Goal: Information Seeking & Learning: Learn about a topic

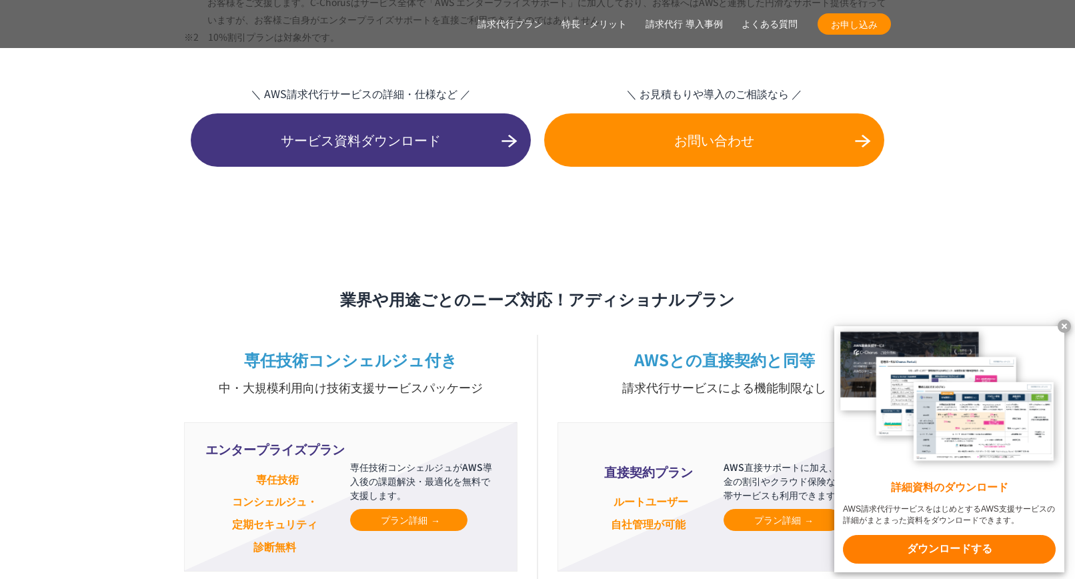
scroll to position [3000, 0]
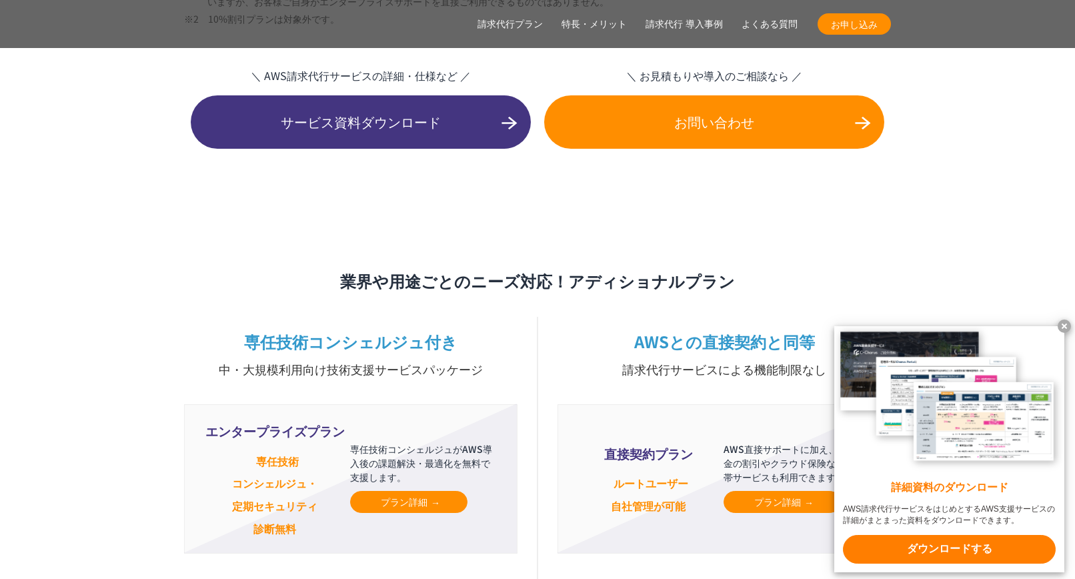
click at [1061, 324] on x-t at bounding box center [1063, 325] width 13 height 13
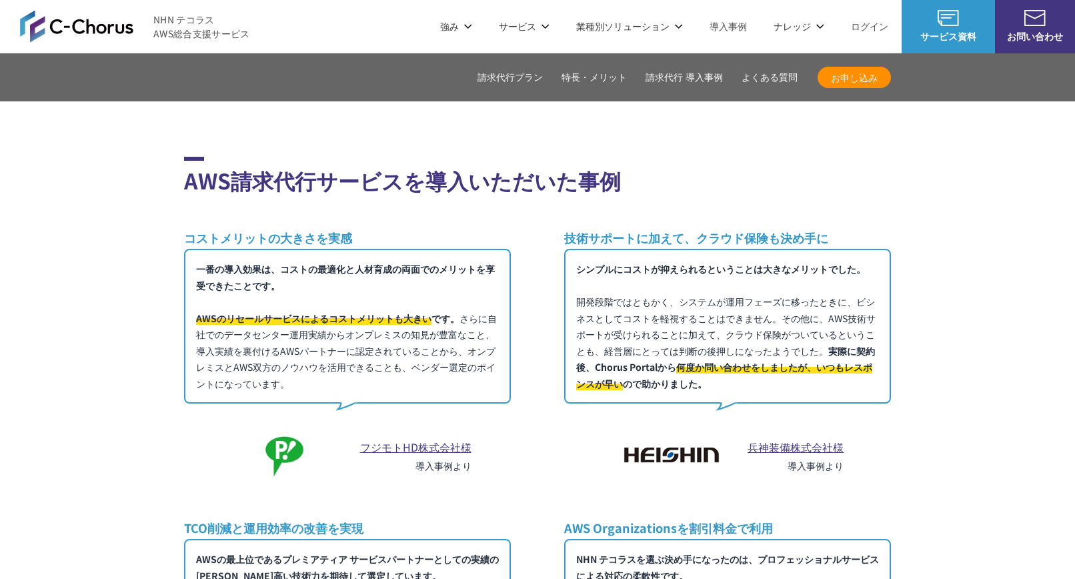
scroll to position [6855, 0]
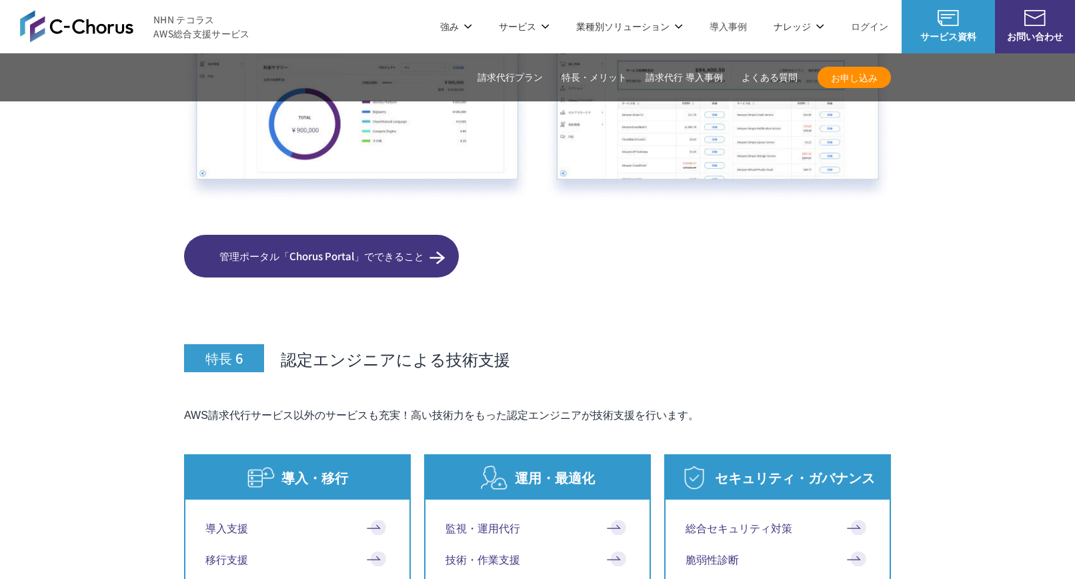
click at [313, 235] on link "管理ポータル「Chorus Portal」でできること" at bounding box center [321, 256] width 275 height 43
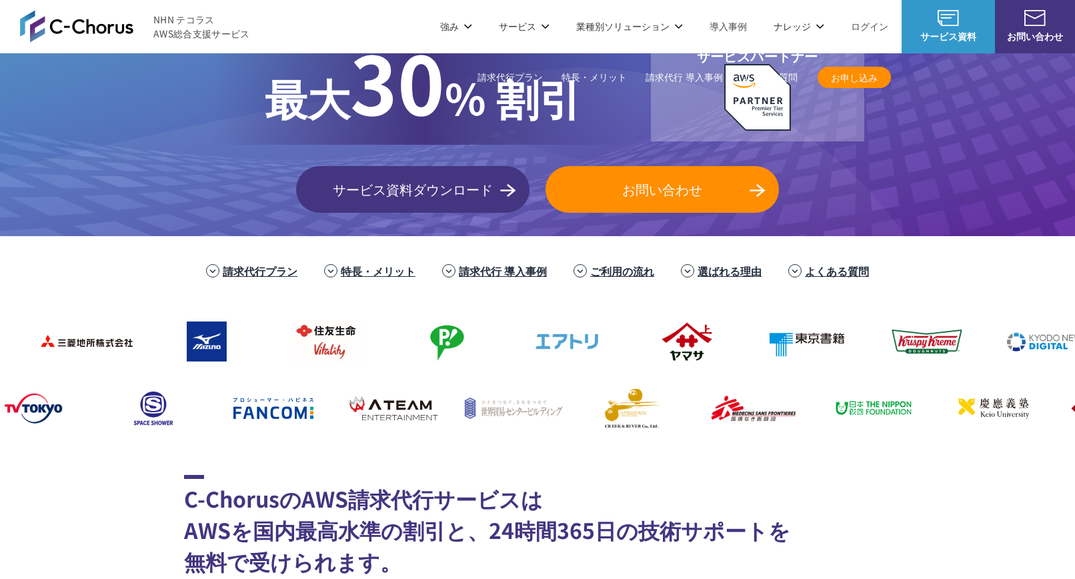
scroll to position [0, 0]
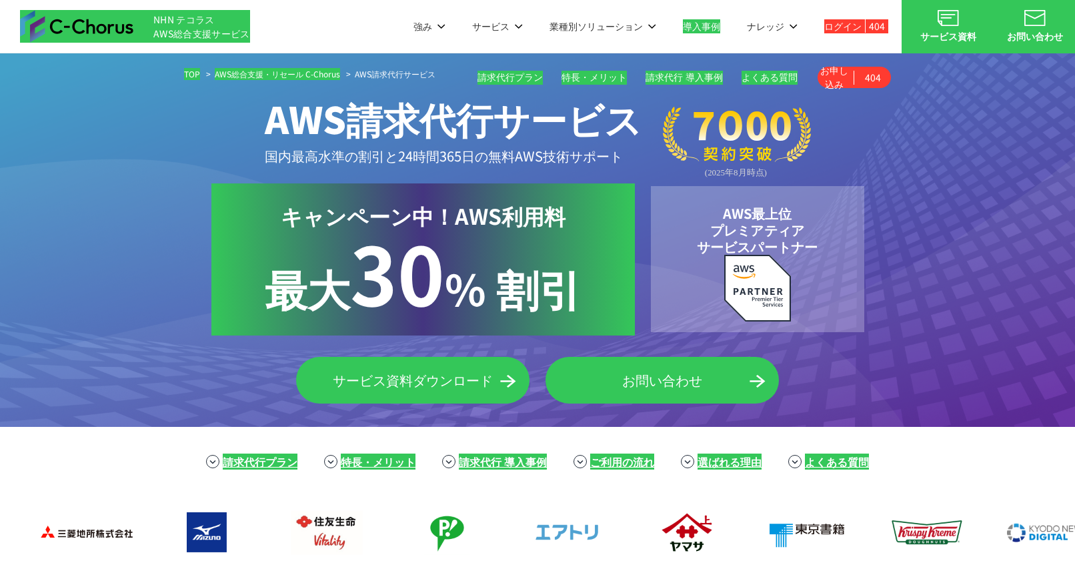
click at [50, 155] on div "TOP AWS総合支援・リセール C-Chorus AWS請求代行サービス AWS請求代行サービス 国内最高水準の割引と 24時間365日の無料AWS技術サポ…" at bounding box center [537, 239] width 1075 height 373
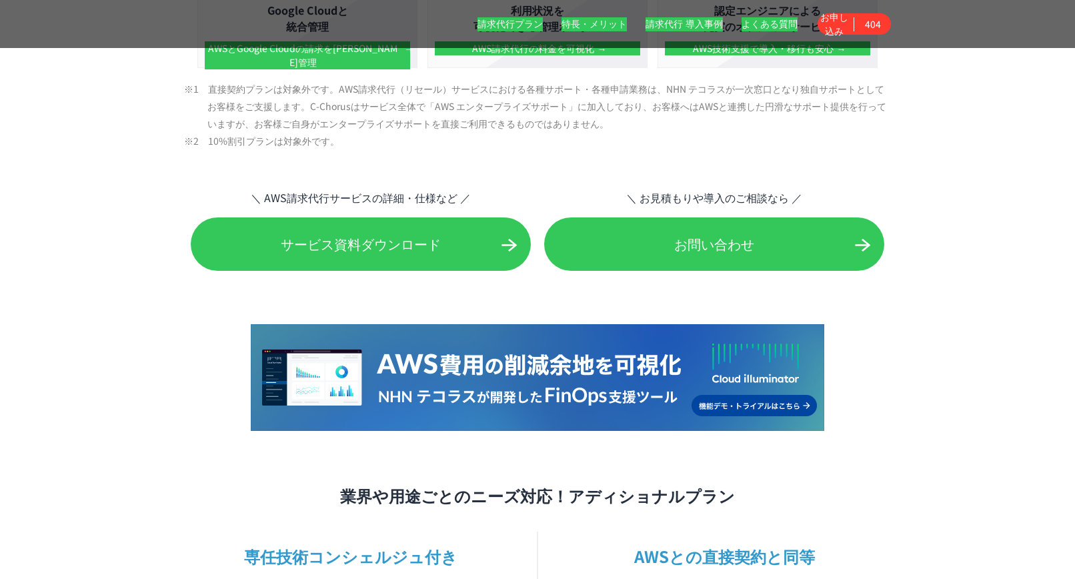
scroll to position [3000, 0]
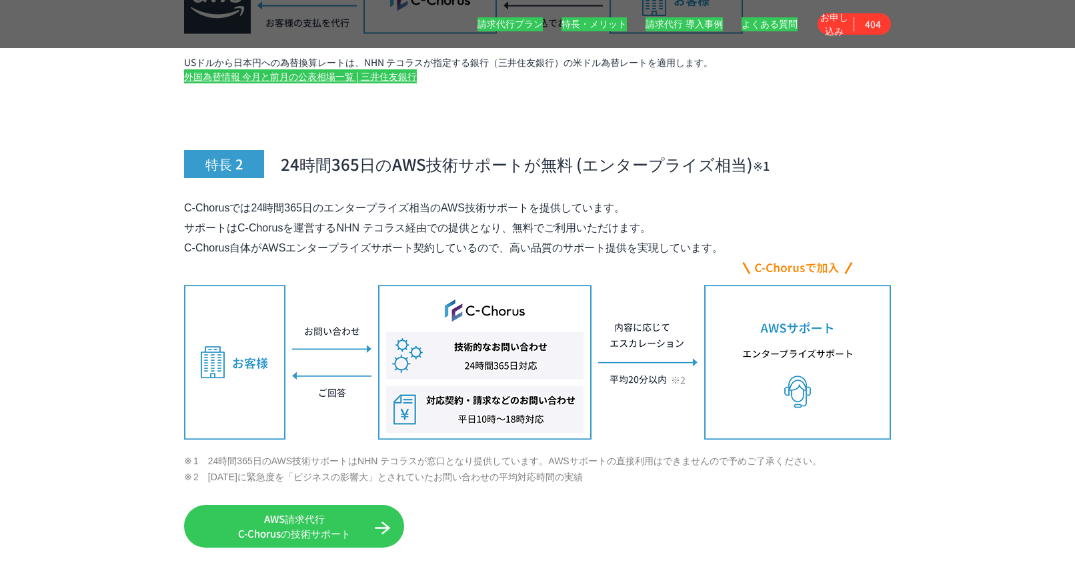
scroll to position [5333, 0]
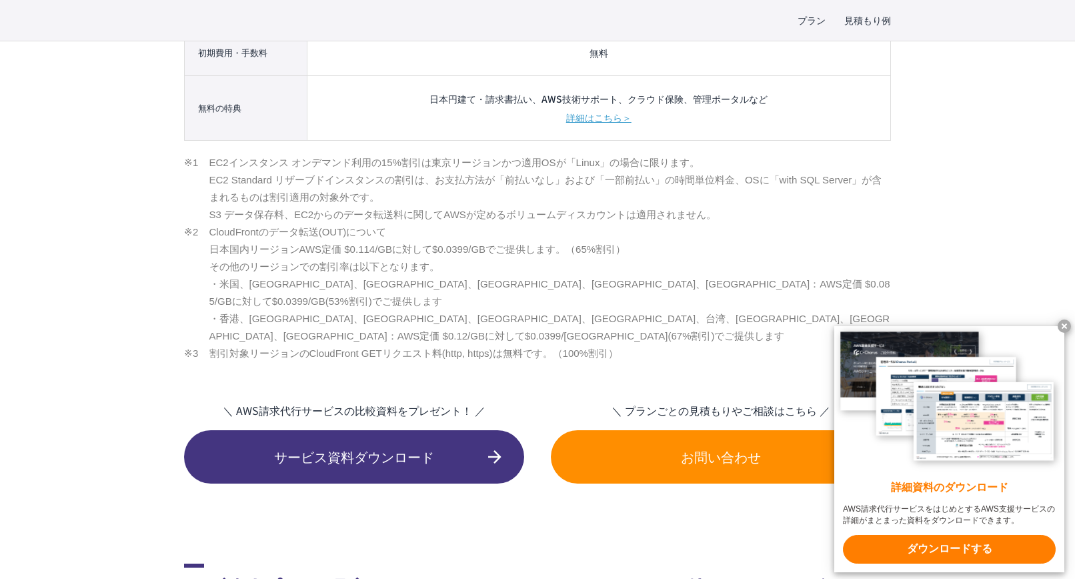
scroll to position [2200, 0]
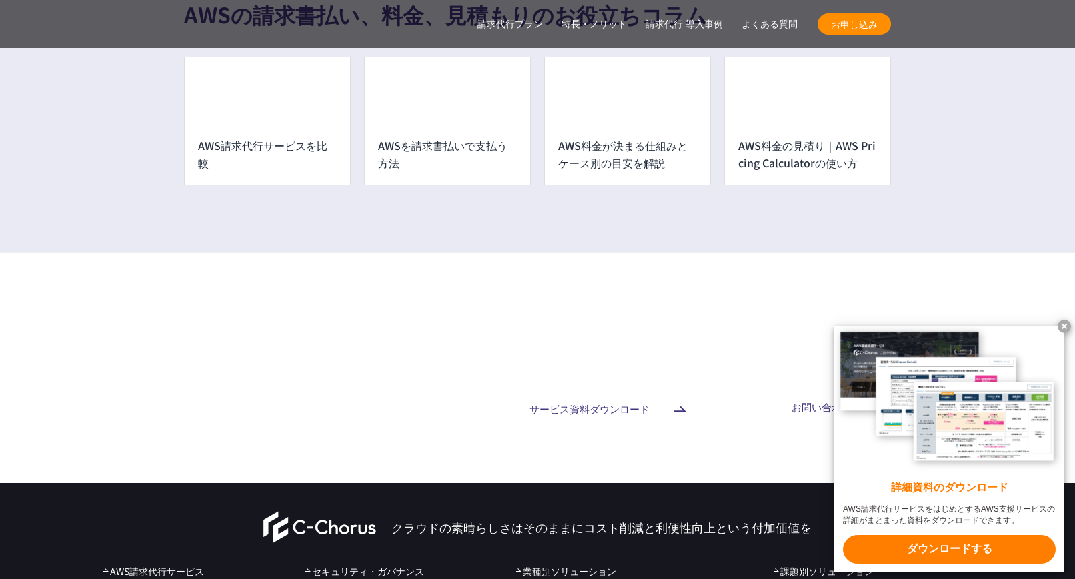
scroll to position [10086, 0]
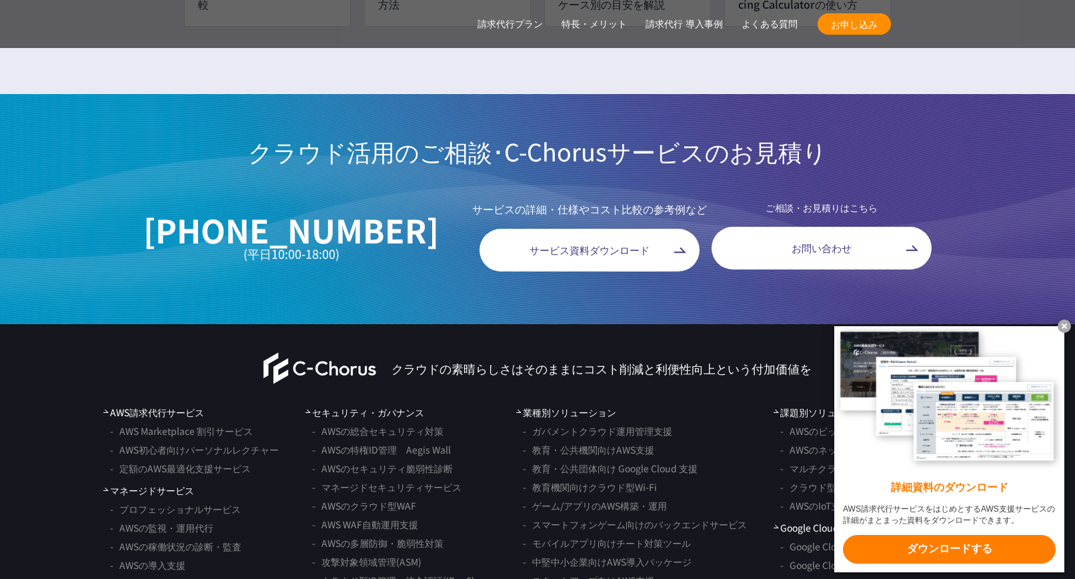
click at [1062, 321] on x-t at bounding box center [1063, 325] width 13 height 13
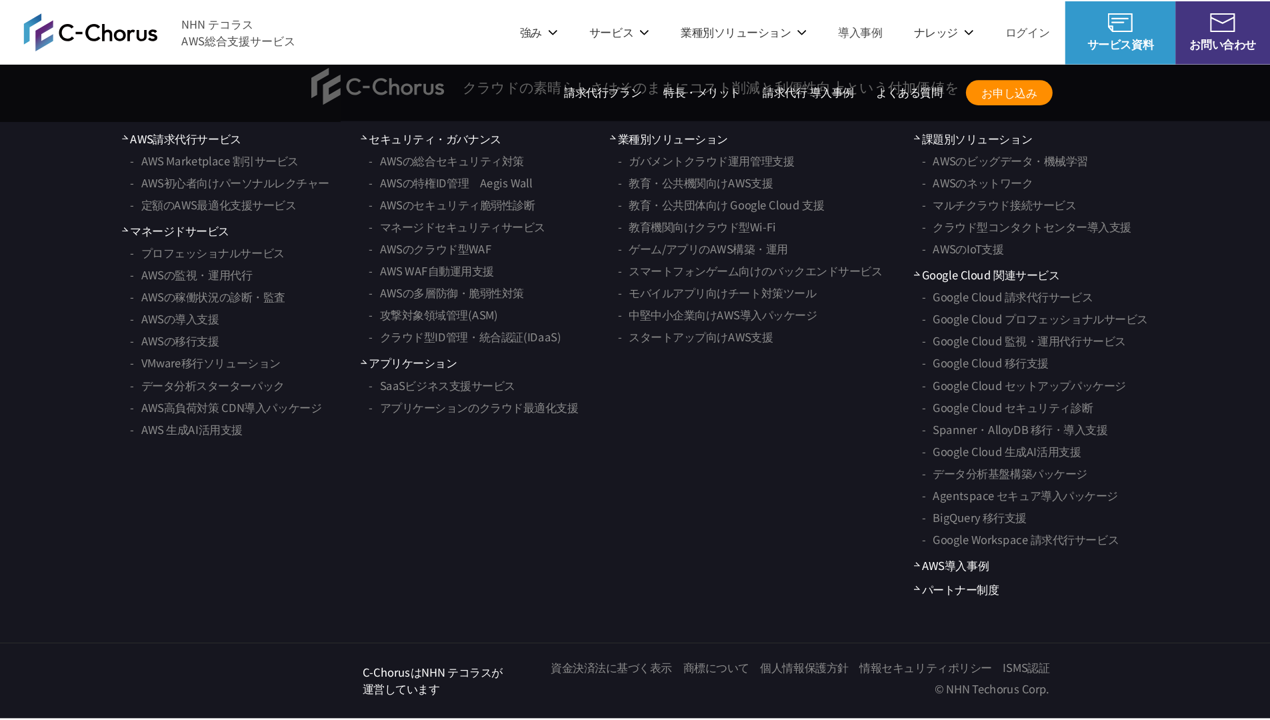
scroll to position [10827, 0]
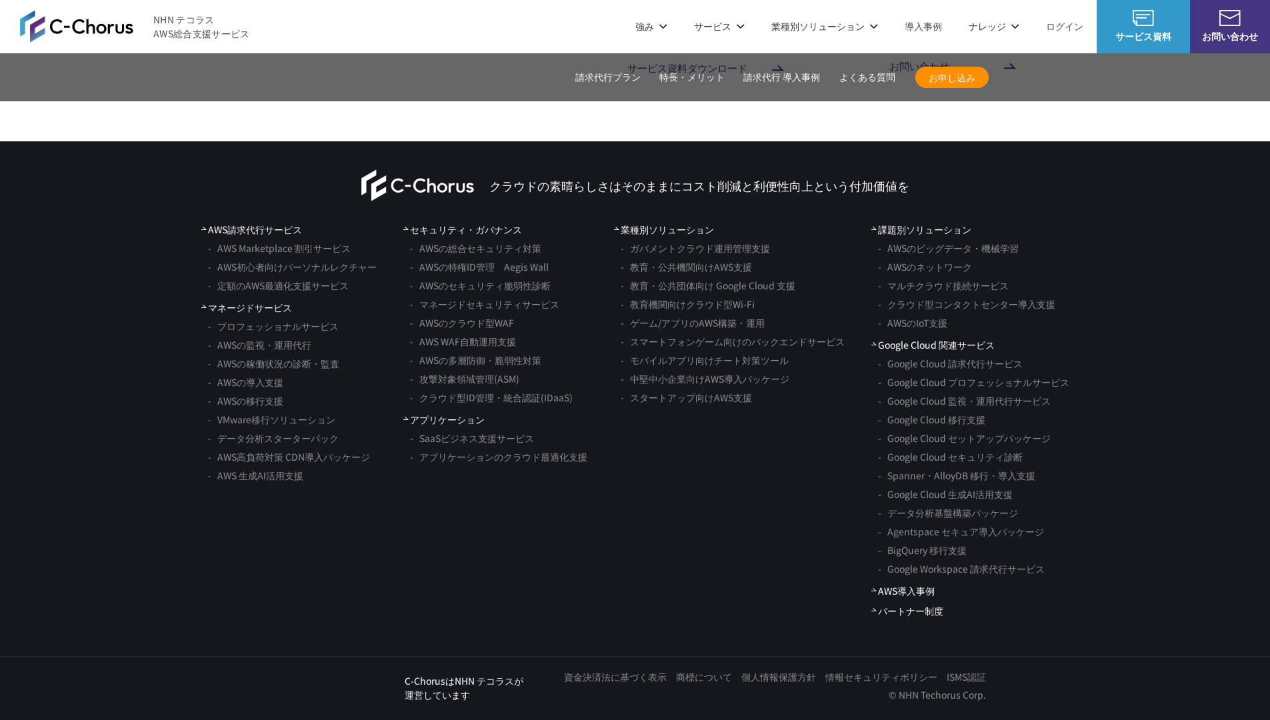
click at [150, 307] on nav "AWS請求代行サービス AWS Marketplace 割引サービス AWS初心者向けパーソナルレクチャー 定額のAWS最適化支援サービス マネージドサービス…" at bounding box center [635, 420] width 1270 height 395
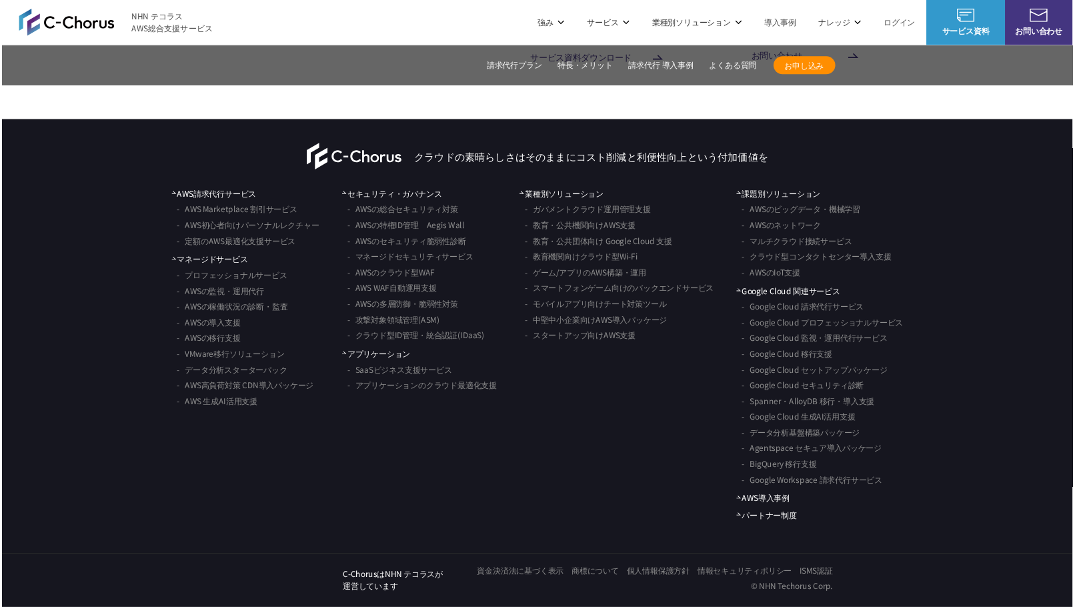
scroll to position [10934, 0]
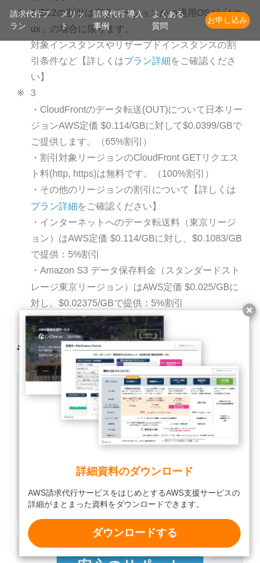
scroll to position [3133, 0]
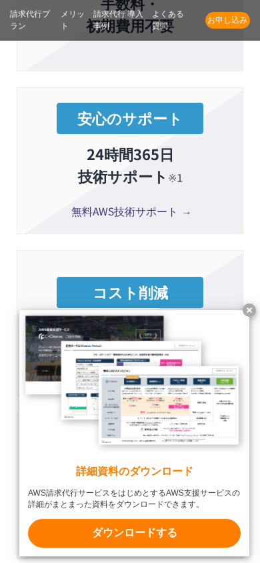
click at [247, 312] on x-t at bounding box center [249, 309] width 13 height 13
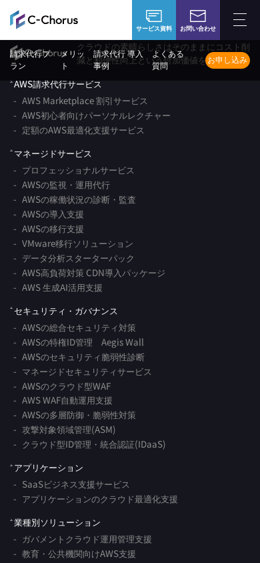
scroll to position [15915, 0]
